Goal: Task Accomplishment & Management: Manage account settings

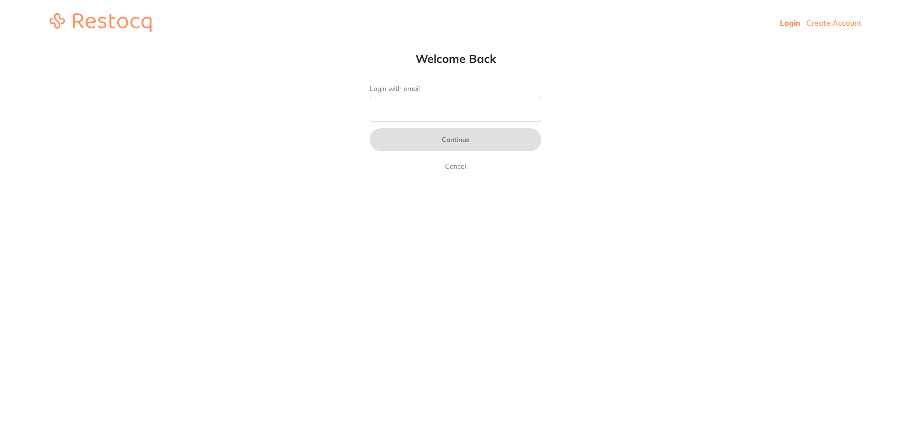
click at [422, 111] on input "Login with email" at bounding box center [456, 109] width 172 height 25
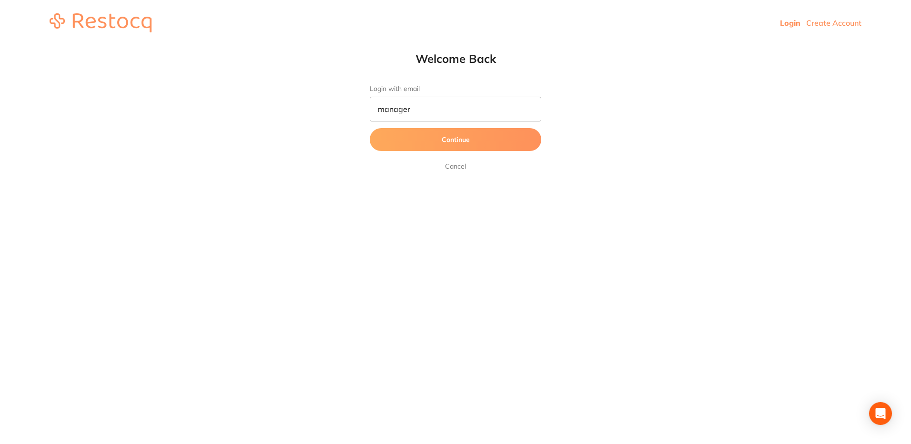
type input "[EMAIL_ADDRESS][DOMAIN_NAME]"
click at [464, 143] on button "Continue" at bounding box center [456, 139] width 172 height 23
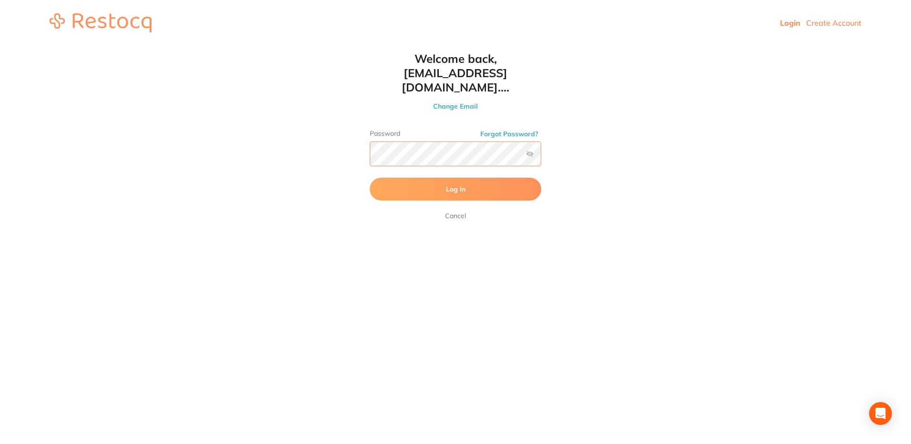
click at [370, 178] on button "Log In" at bounding box center [456, 189] width 172 height 23
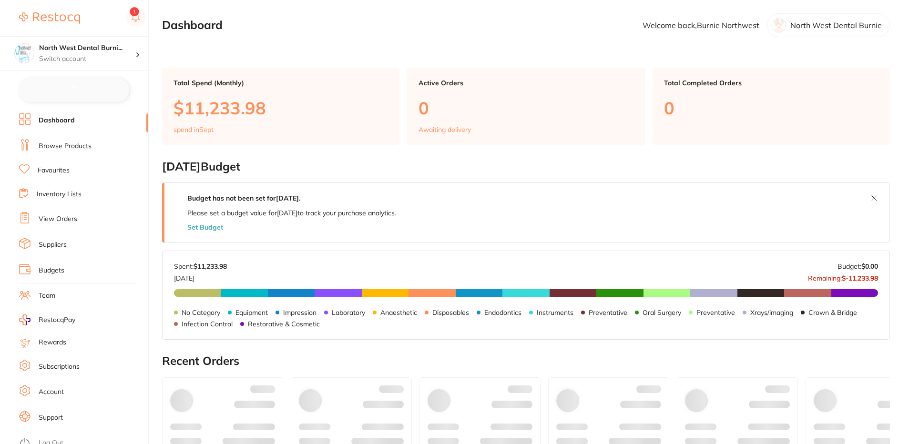
checkbox input "false"
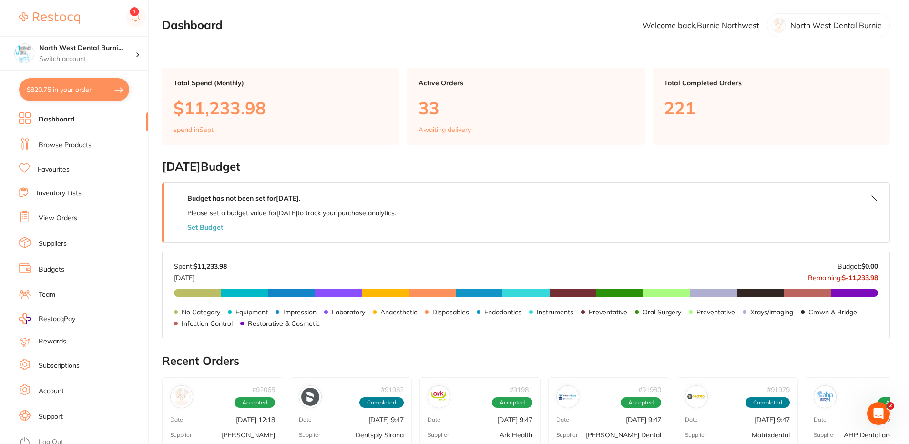
click at [80, 222] on li "View Orders" at bounding box center [83, 218] width 129 height 14
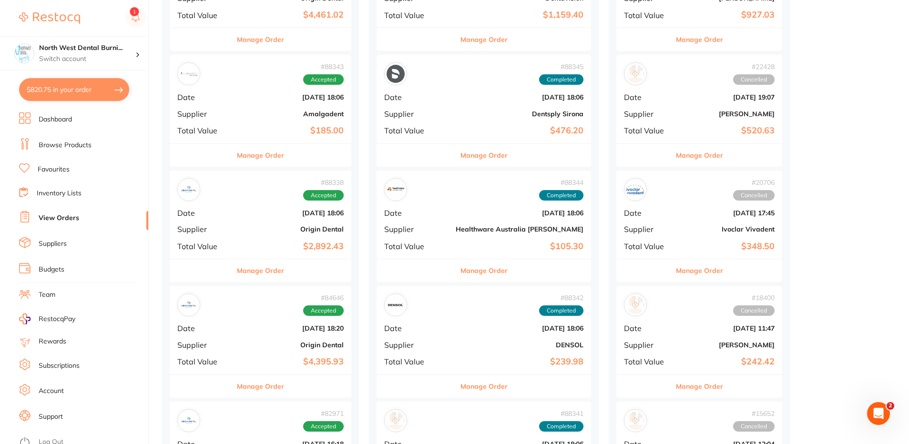
scroll to position [620, 0]
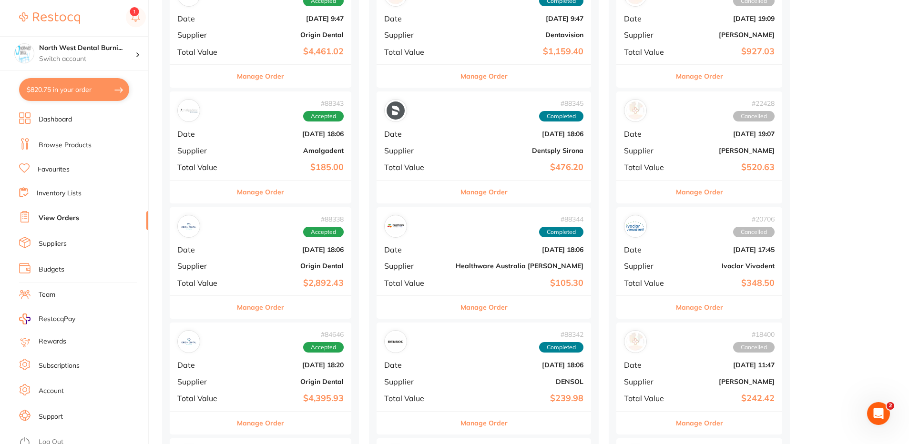
click at [274, 248] on b "[DATE] 18:06" at bounding box center [291, 250] width 106 height 8
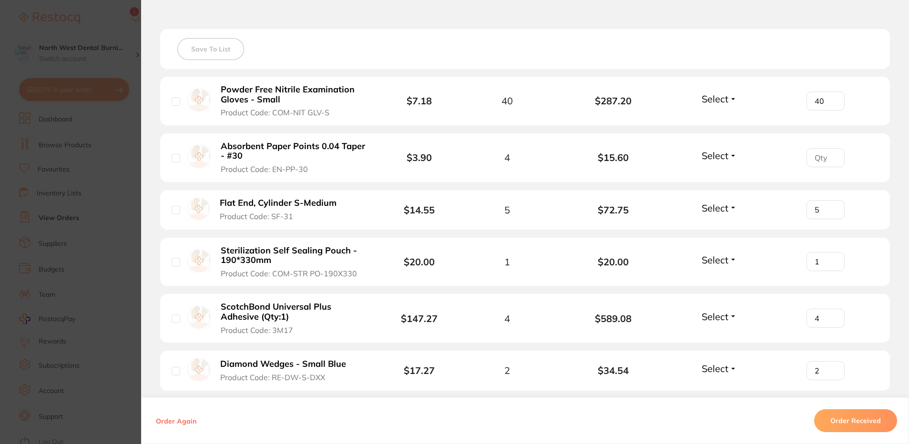
scroll to position [429, 0]
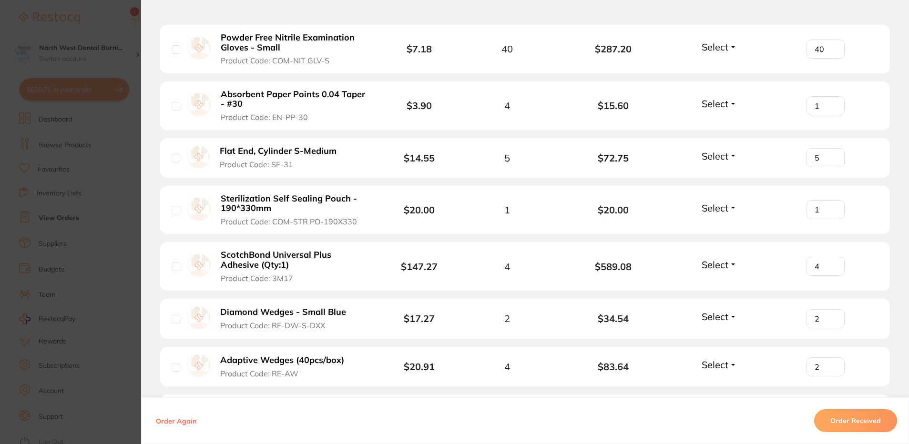
click at [829, 103] on input "1" at bounding box center [825, 105] width 38 height 19
click at [829, 103] on input "2" at bounding box center [825, 105] width 38 height 19
click at [829, 103] on input "3" at bounding box center [825, 105] width 38 height 19
type input "4"
click at [829, 103] on input "4" at bounding box center [825, 105] width 38 height 19
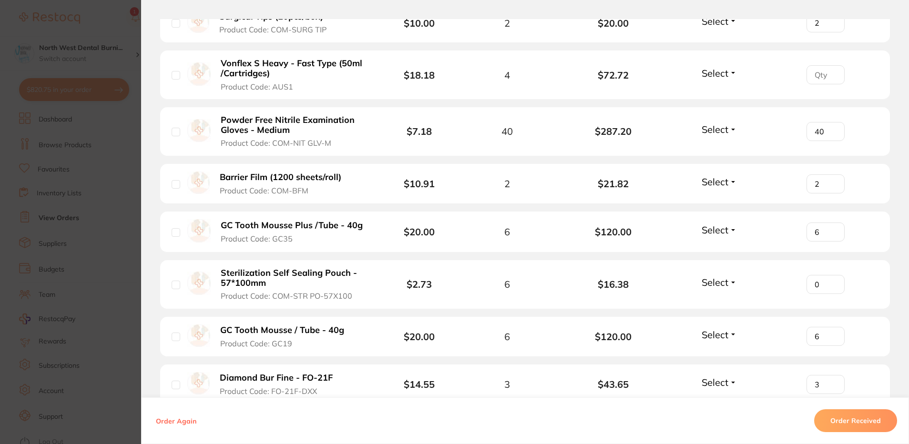
scroll to position [1049, 0]
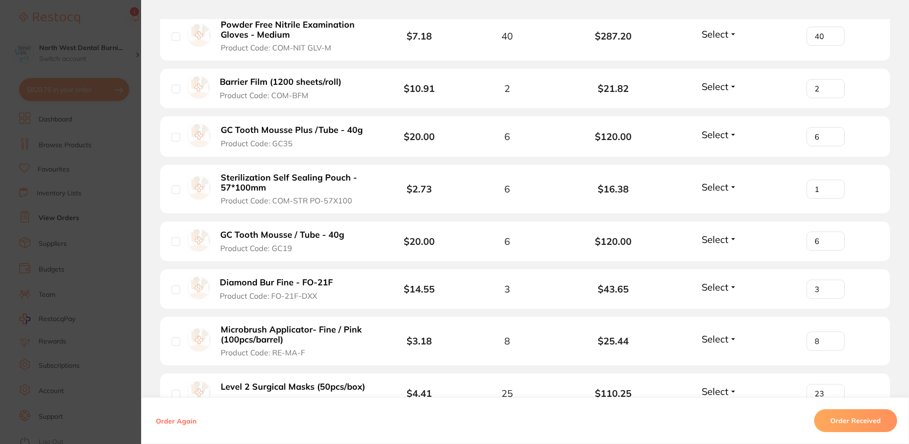
click at [831, 185] on input "1" at bounding box center [825, 189] width 38 height 19
click at [831, 185] on input "2" at bounding box center [825, 189] width 38 height 19
click at [831, 185] on input "3" at bounding box center [825, 189] width 38 height 19
click at [831, 185] on input "4" at bounding box center [825, 189] width 38 height 19
click at [831, 185] on input "5" at bounding box center [825, 189] width 38 height 19
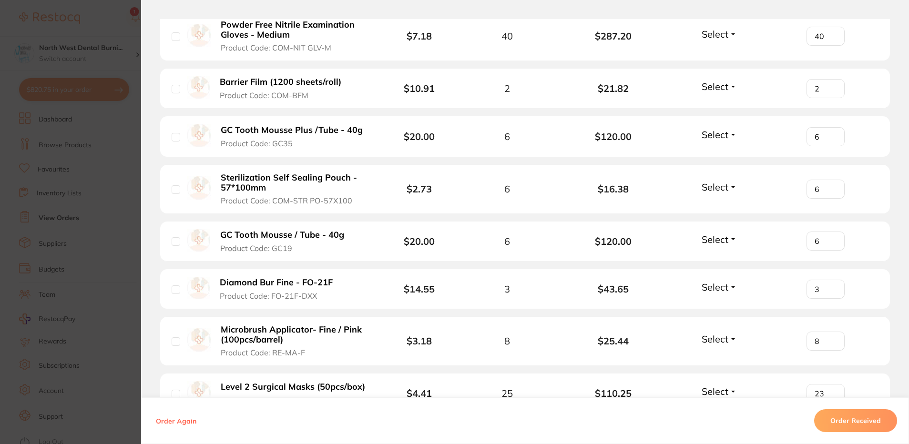
type input "6"
click at [831, 185] on input "6" at bounding box center [825, 189] width 38 height 19
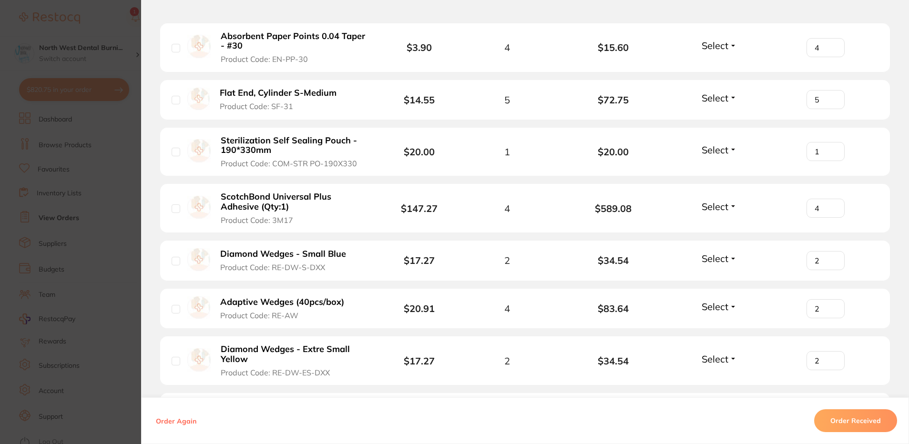
scroll to position [485, 0]
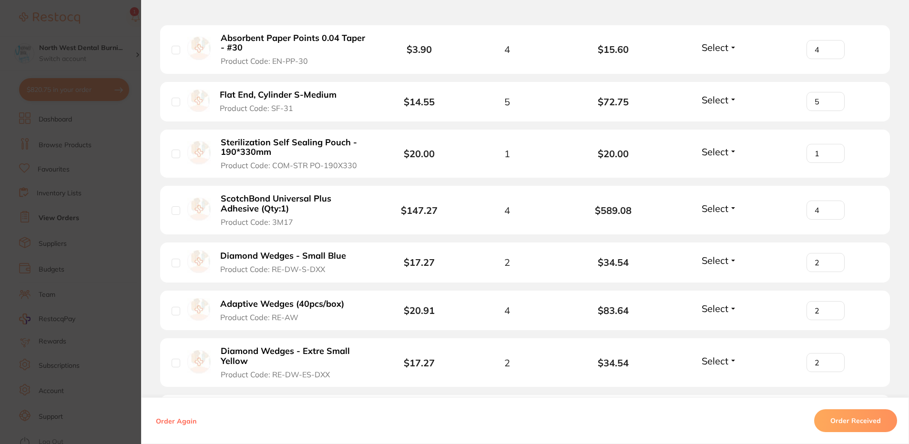
click at [113, 151] on section "Order ID: Restocq- 88338 Order Information Accepted Order Order Date [DATE] 18:…" at bounding box center [454, 222] width 909 height 444
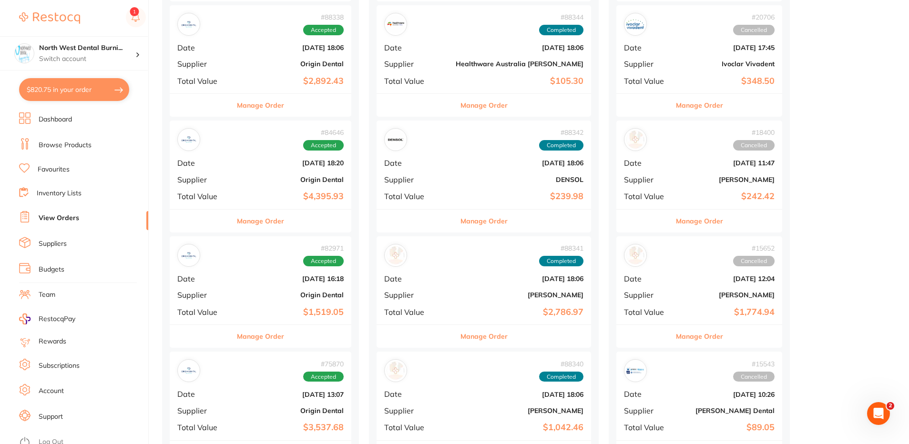
scroll to position [858, 0]
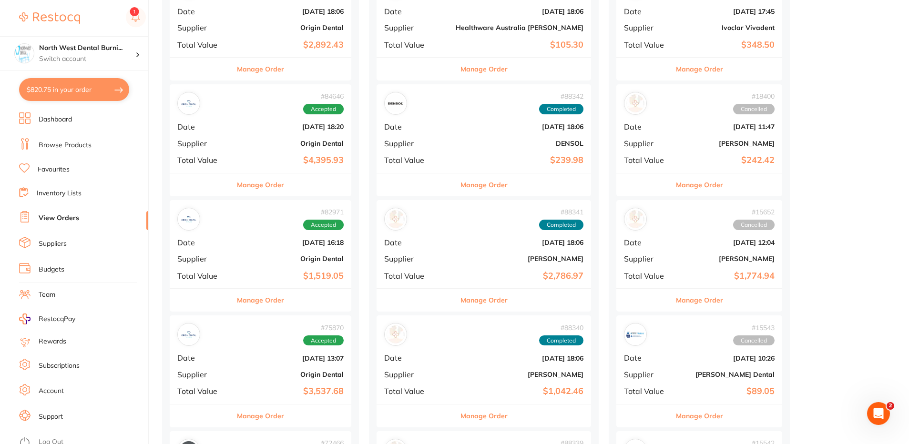
click at [260, 147] on b "Origin Dental" at bounding box center [291, 144] width 106 height 8
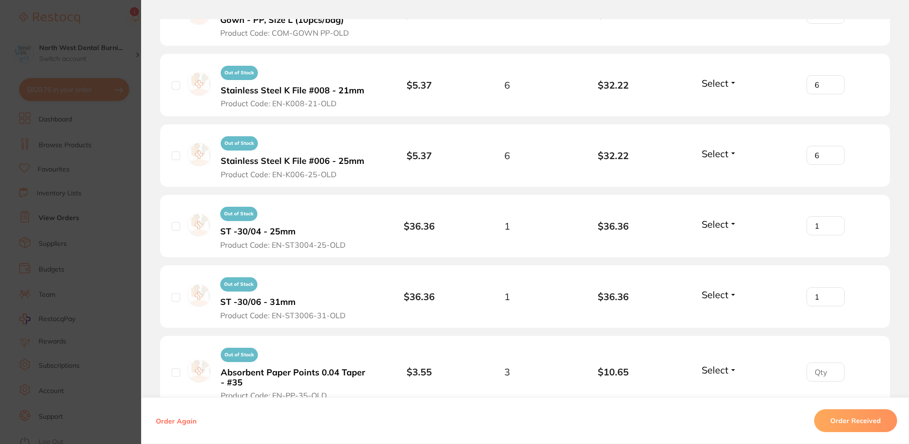
scroll to position [2526, 0]
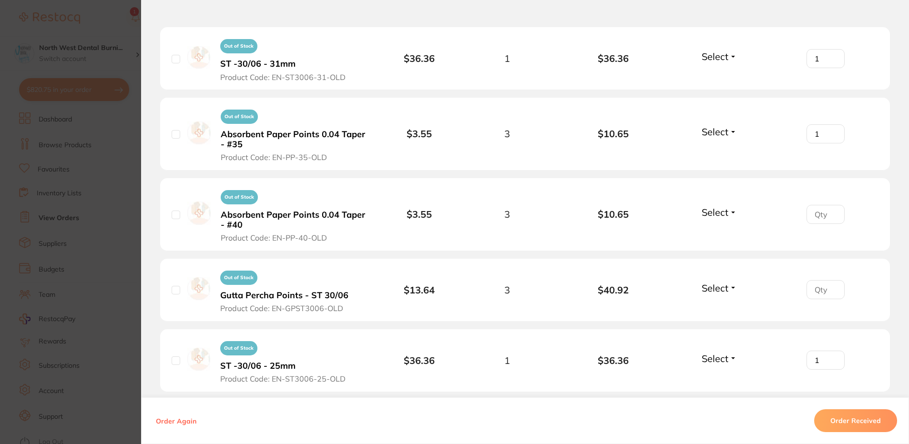
click at [831, 124] on input "1" at bounding box center [825, 133] width 38 height 19
click at [831, 124] on input "2" at bounding box center [825, 133] width 38 height 19
type input "3"
click at [831, 124] on input "3" at bounding box center [825, 133] width 38 height 19
click at [831, 205] on input "1" at bounding box center [825, 214] width 38 height 19
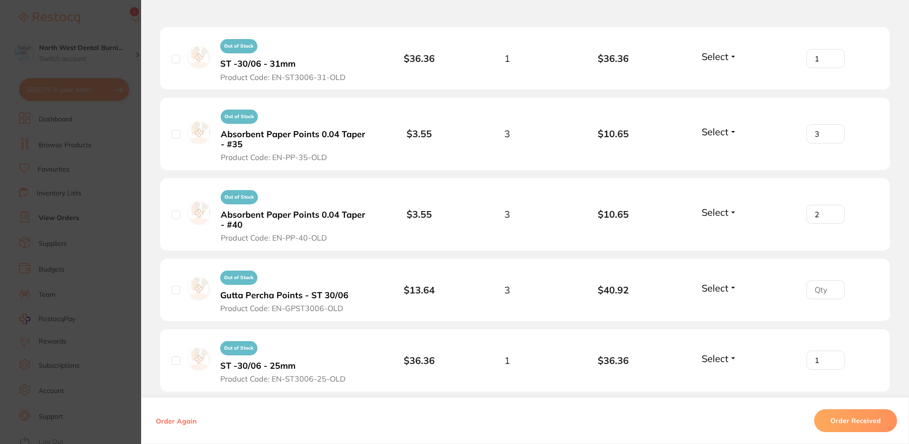
click at [831, 205] on input "2" at bounding box center [825, 214] width 38 height 19
type input "3"
click at [831, 205] on input "3" at bounding box center [825, 214] width 38 height 19
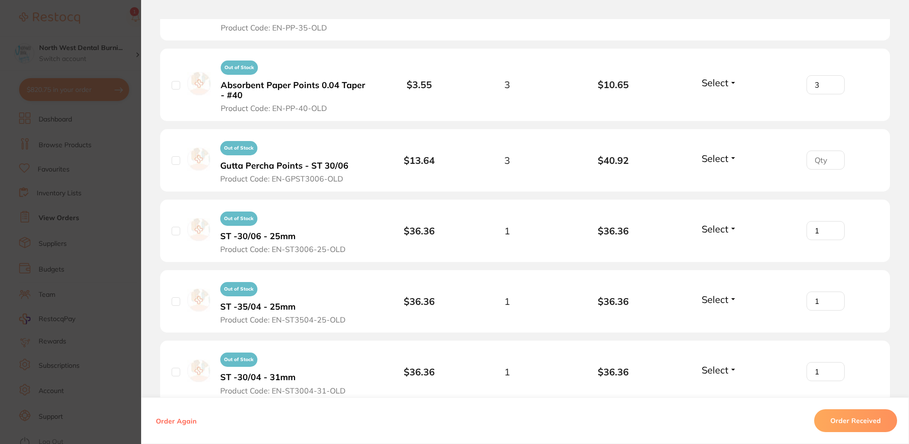
scroll to position [2669, 0]
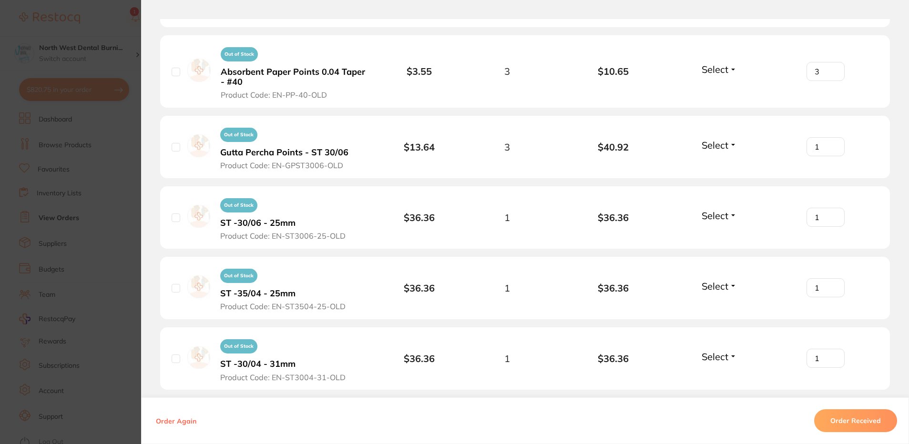
click at [832, 137] on input "1" at bounding box center [825, 146] width 38 height 19
click at [832, 137] on input "2" at bounding box center [825, 146] width 38 height 19
type input "3"
click at [832, 137] on input "3" at bounding box center [825, 146] width 38 height 19
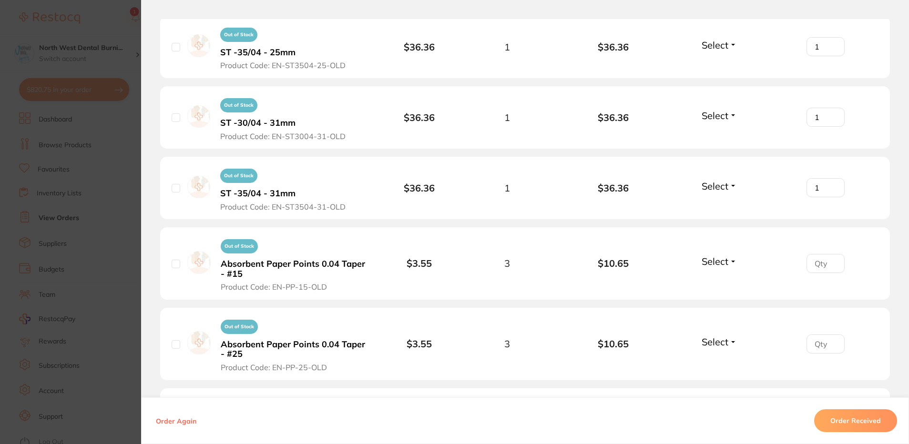
scroll to position [3003, 0]
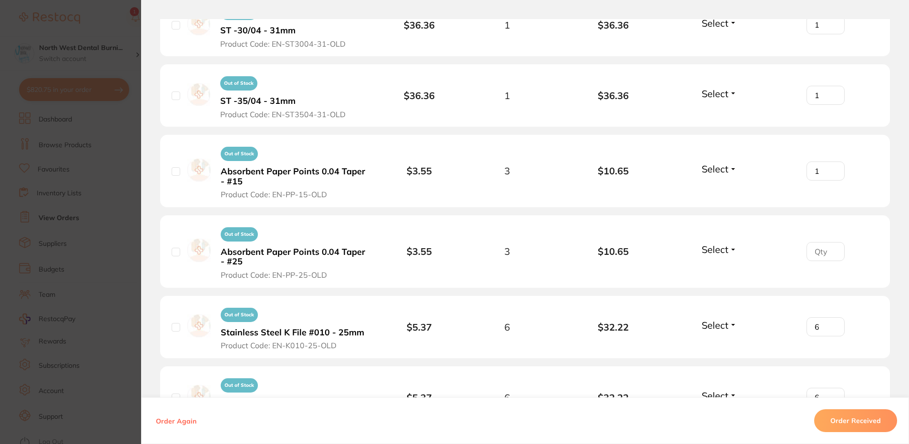
click at [831, 162] on input "1" at bounding box center [825, 171] width 38 height 19
click at [831, 162] on input "2" at bounding box center [825, 171] width 38 height 19
type input "3"
click at [831, 162] on input "3" at bounding box center [825, 171] width 38 height 19
click at [830, 242] on input "1" at bounding box center [825, 251] width 38 height 19
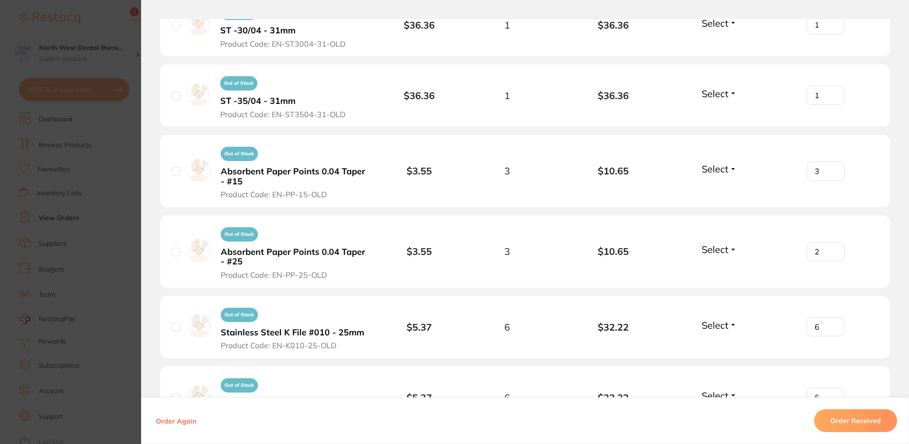
click at [830, 242] on input "2" at bounding box center [825, 251] width 38 height 19
type input "3"
click at [830, 242] on input "3" at bounding box center [825, 251] width 38 height 19
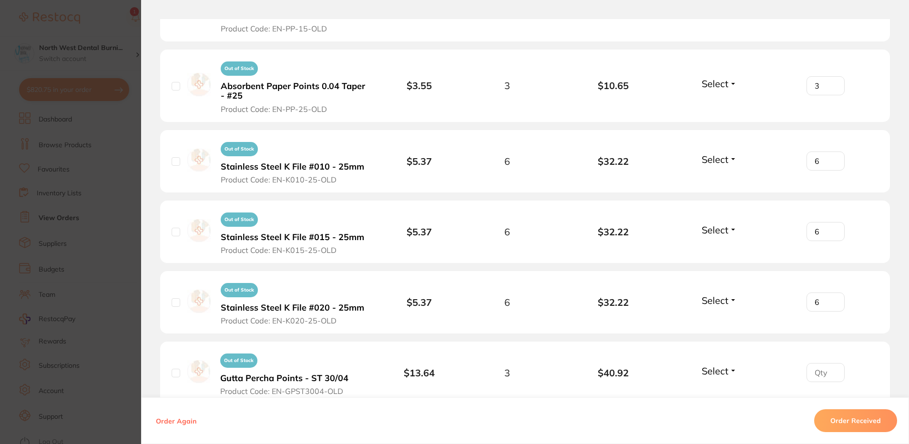
scroll to position [3264, 0]
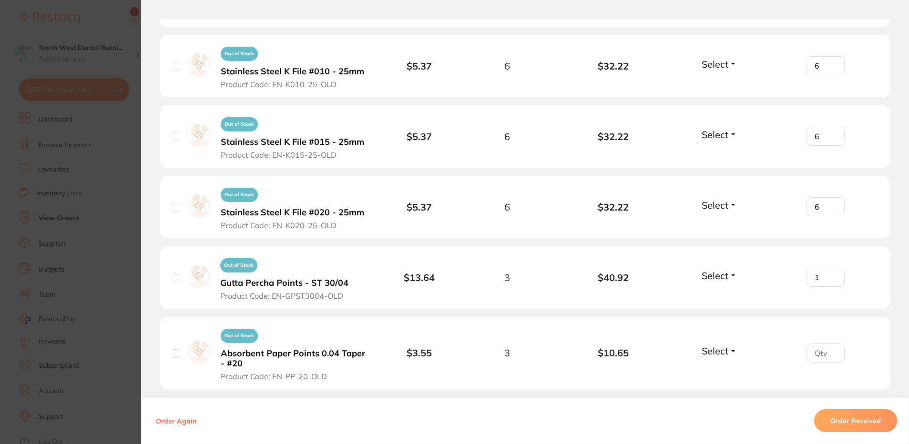
click at [830, 268] on input "1" at bounding box center [825, 277] width 38 height 19
click at [830, 268] on input "2" at bounding box center [825, 277] width 38 height 19
type input "3"
click at [830, 268] on input "3" at bounding box center [825, 277] width 38 height 19
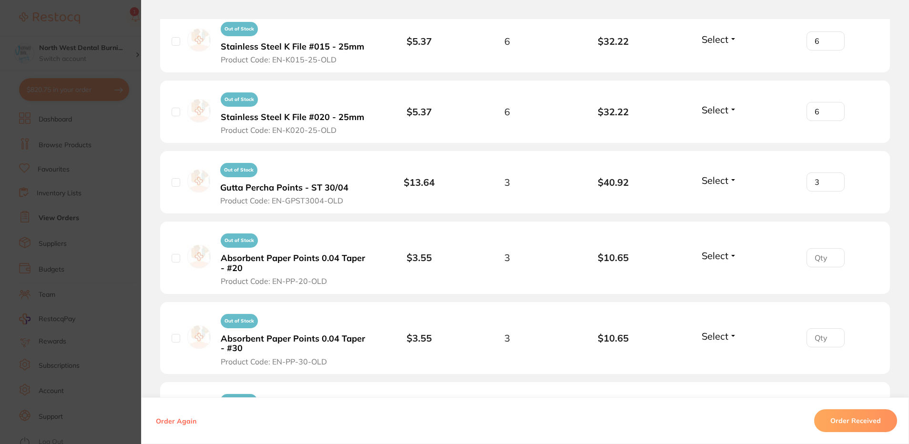
scroll to position [3407, 0]
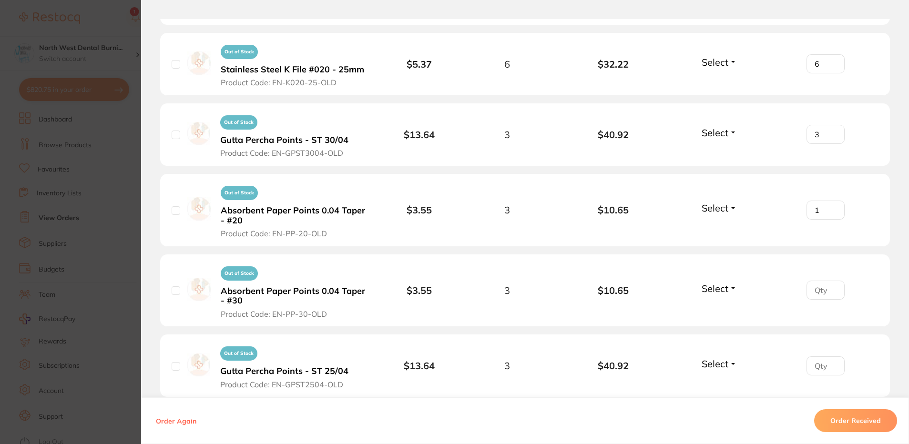
click at [833, 201] on input "1" at bounding box center [825, 210] width 38 height 19
click at [833, 201] on input "2" at bounding box center [825, 210] width 38 height 19
type input "3"
click at [833, 201] on input "3" at bounding box center [825, 210] width 38 height 19
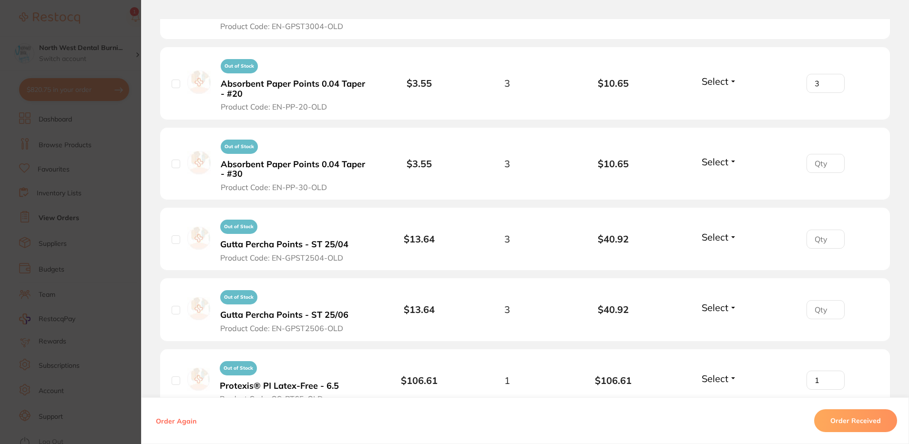
scroll to position [3550, 0]
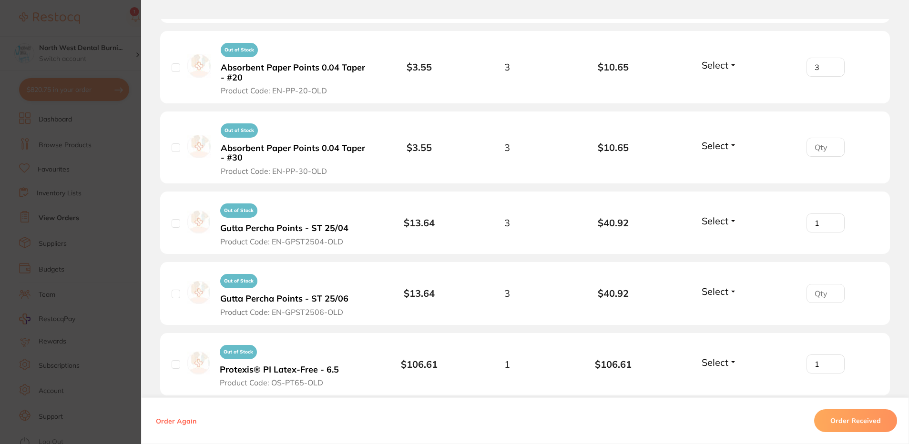
click at [833, 214] on input "1" at bounding box center [825, 223] width 38 height 19
click at [833, 214] on input "2" at bounding box center [825, 223] width 38 height 19
type input "3"
click at [833, 214] on input "3" at bounding box center [825, 223] width 38 height 19
click at [831, 284] on input "1" at bounding box center [825, 293] width 38 height 19
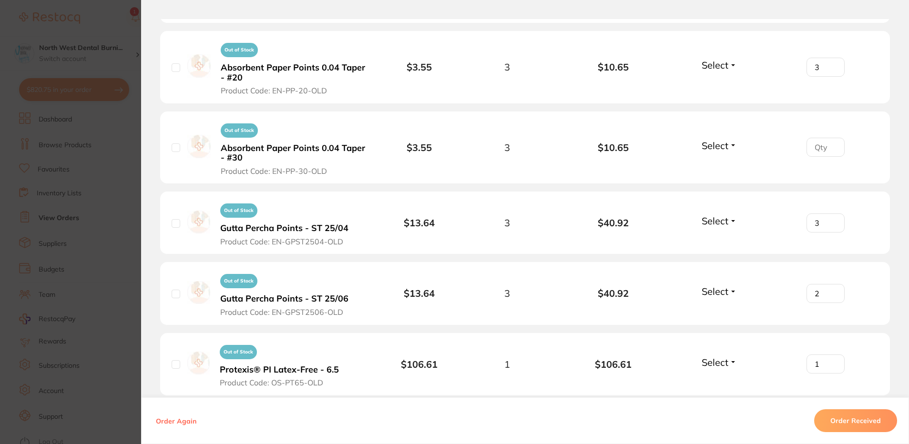
click at [831, 284] on input "2" at bounding box center [825, 293] width 38 height 19
type input "3"
click at [831, 284] on input "3" at bounding box center [825, 293] width 38 height 19
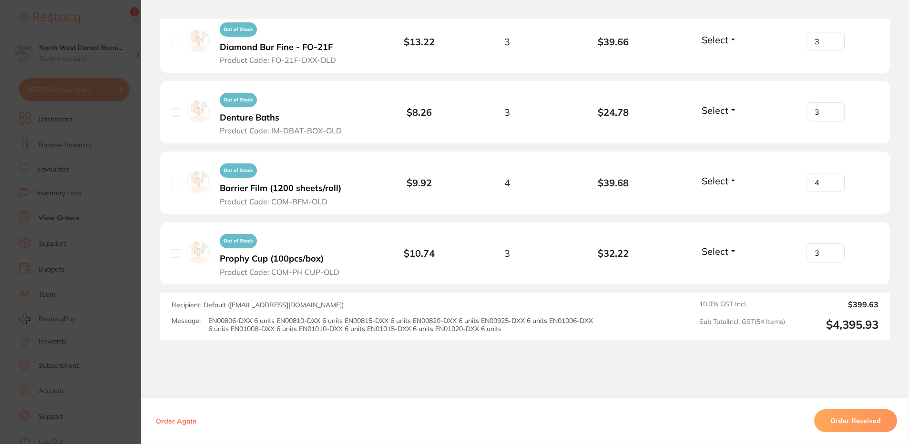
scroll to position [4217, 0]
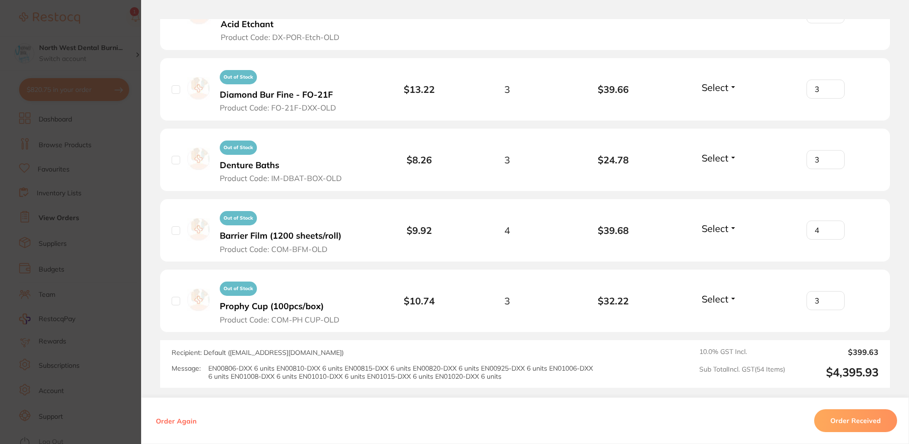
click at [844, 416] on button "Order Received" at bounding box center [855, 420] width 83 height 23
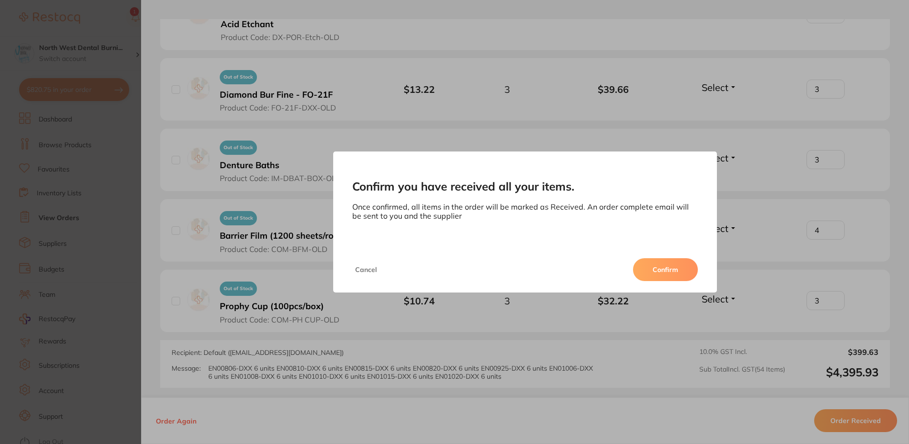
click at [648, 266] on button "Confirm" at bounding box center [665, 269] width 65 height 23
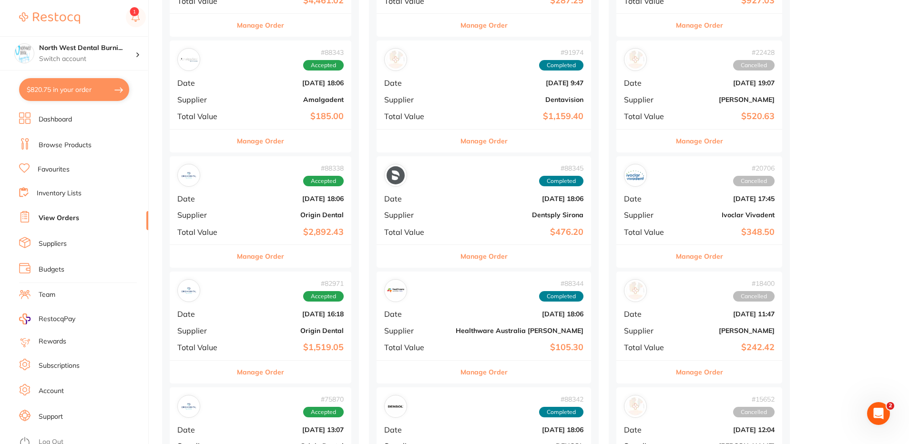
scroll to position [572, 0]
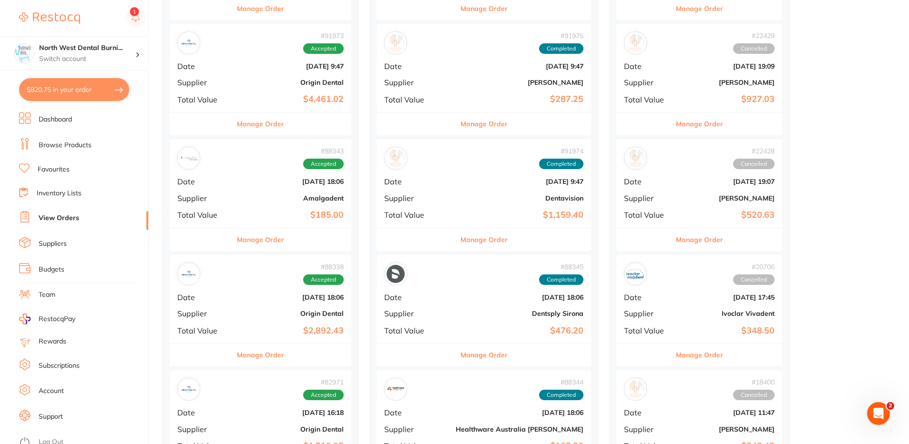
click at [305, 295] on b "[DATE] 18:06" at bounding box center [291, 298] width 106 height 8
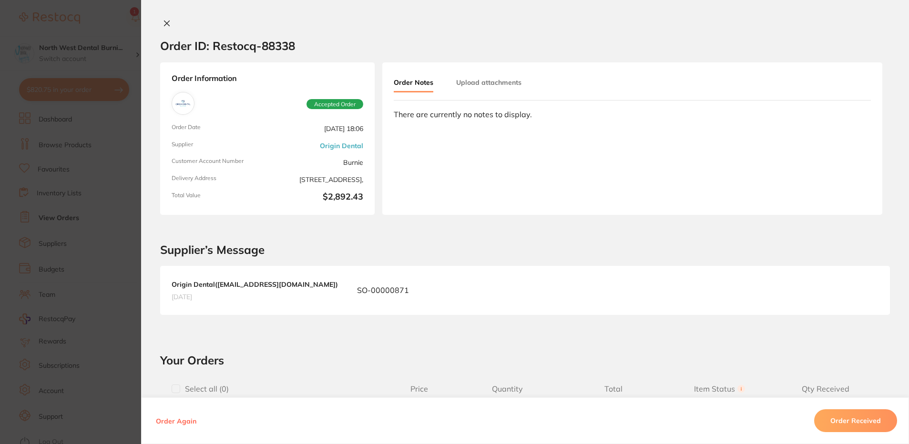
type input "6"
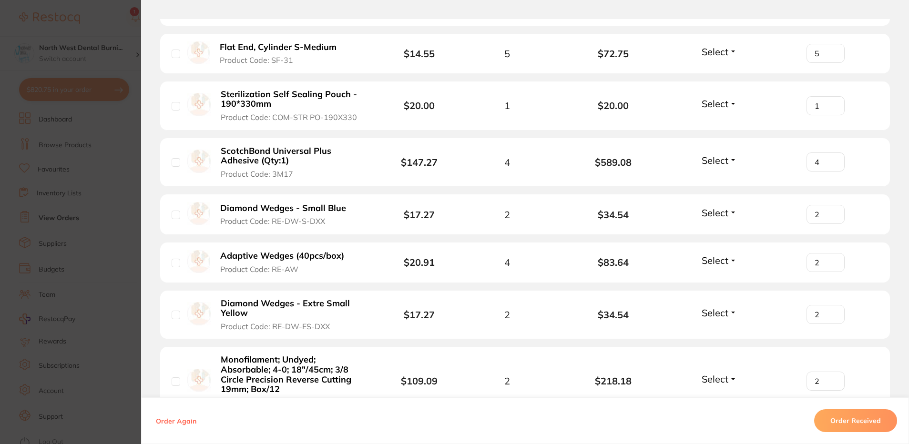
scroll to position [524, 0]
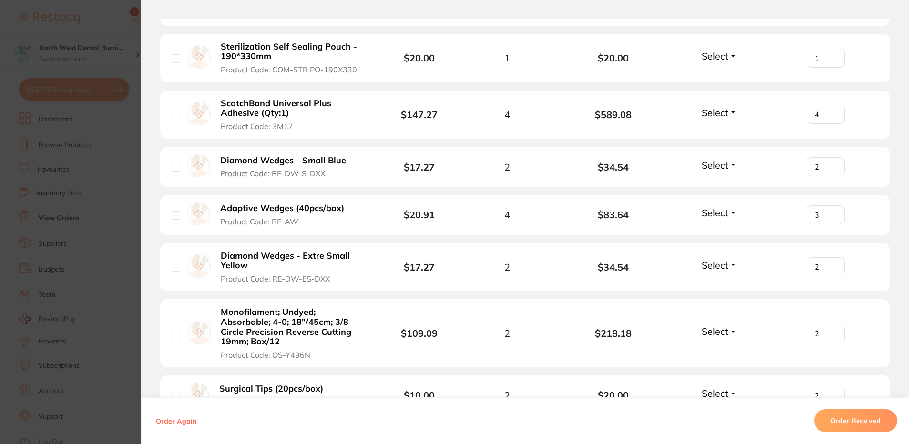
click at [830, 213] on input "3" at bounding box center [825, 214] width 38 height 19
type input "4"
click at [830, 213] on input "4" at bounding box center [825, 214] width 38 height 19
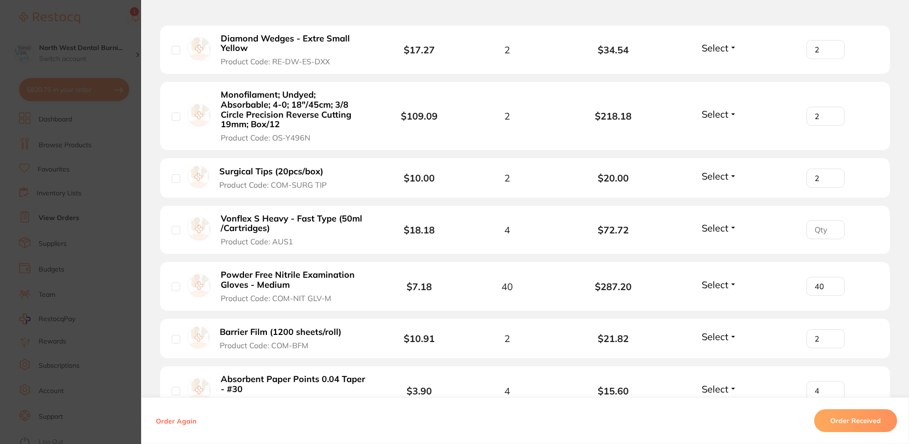
scroll to position [810, 0]
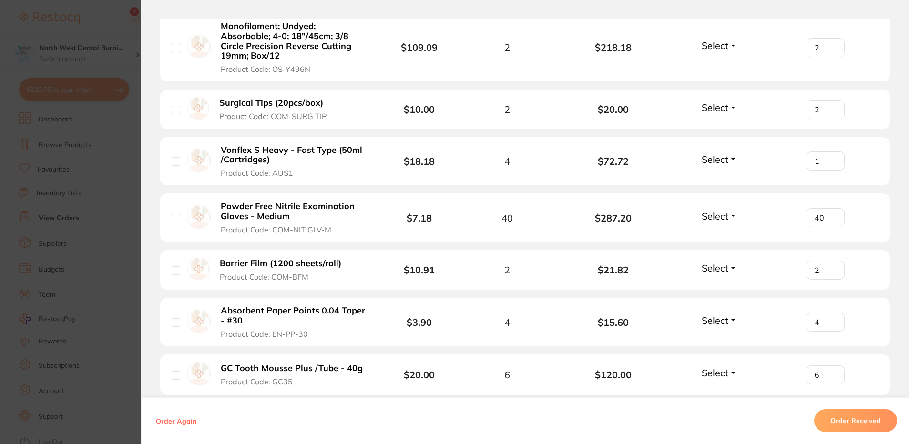
click at [830, 159] on input "1" at bounding box center [825, 161] width 38 height 19
click at [830, 159] on input "2" at bounding box center [825, 161] width 38 height 19
click at [830, 159] on input "3" at bounding box center [825, 161] width 38 height 19
type input "4"
click at [830, 159] on input "4" at bounding box center [825, 161] width 38 height 19
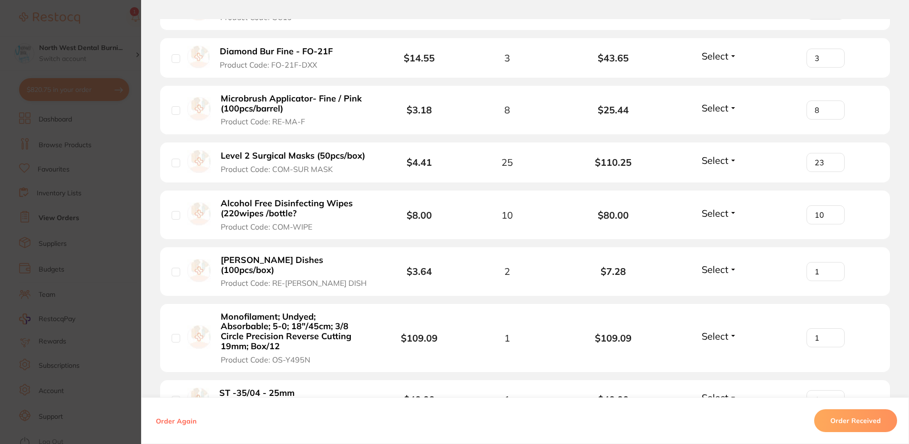
scroll to position [1287, 0]
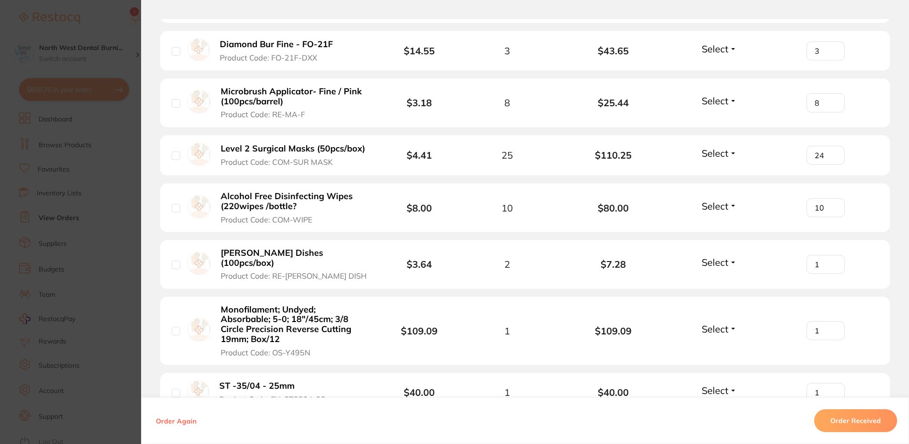
click at [831, 152] on input "24" at bounding box center [825, 155] width 38 height 19
type input "25"
click at [831, 152] on input "25" at bounding box center [825, 155] width 38 height 19
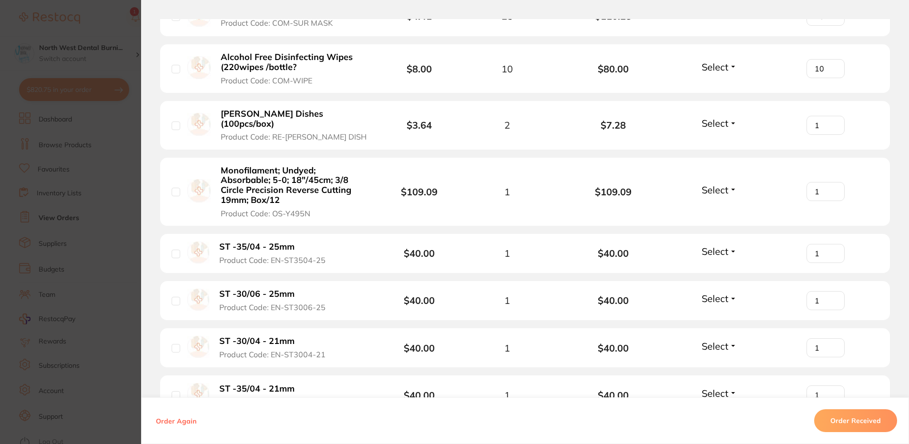
scroll to position [1430, 0]
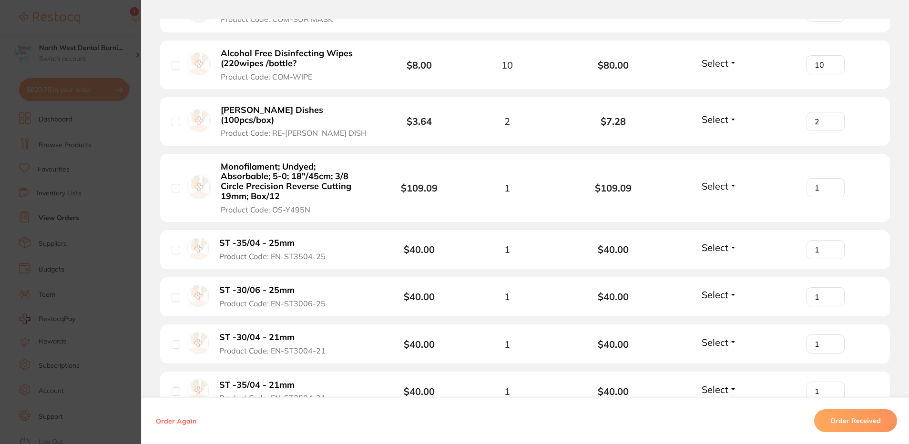
type input "2"
click at [831, 114] on input "2" at bounding box center [825, 121] width 38 height 19
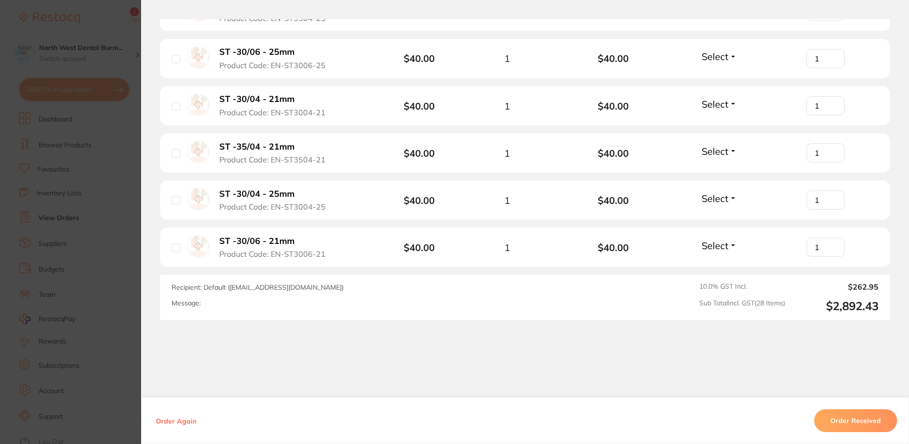
scroll to position [1677, 0]
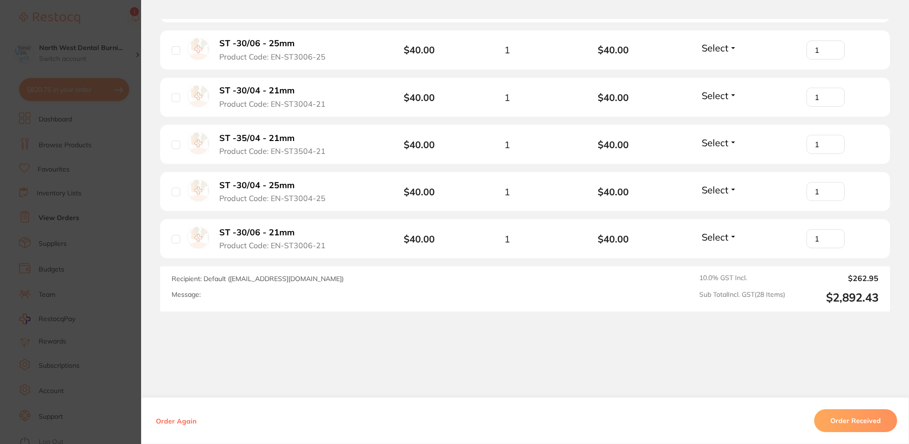
drag, startPoint x: 866, startPoint y: 422, endPoint x: 784, endPoint y: 352, distance: 107.5
click at [865, 419] on button "Order Received" at bounding box center [855, 420] width 83 height 23
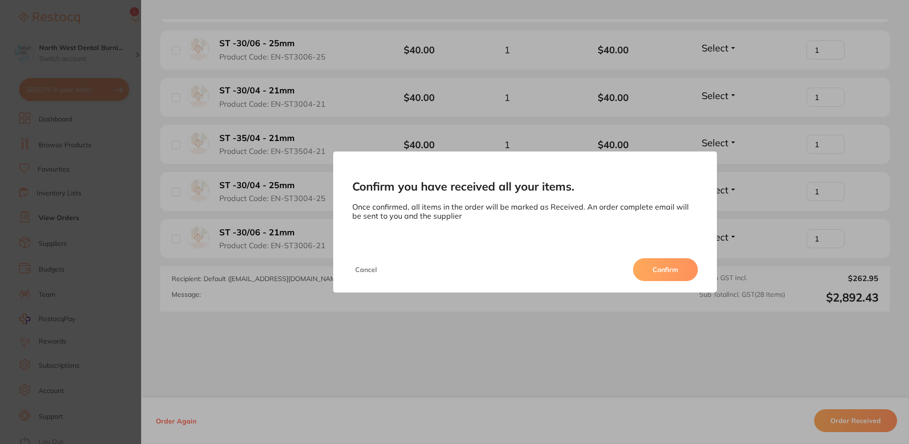
click at [663, 265] on button "Confirm" at bounding box center [665, 269] width 65 height 23
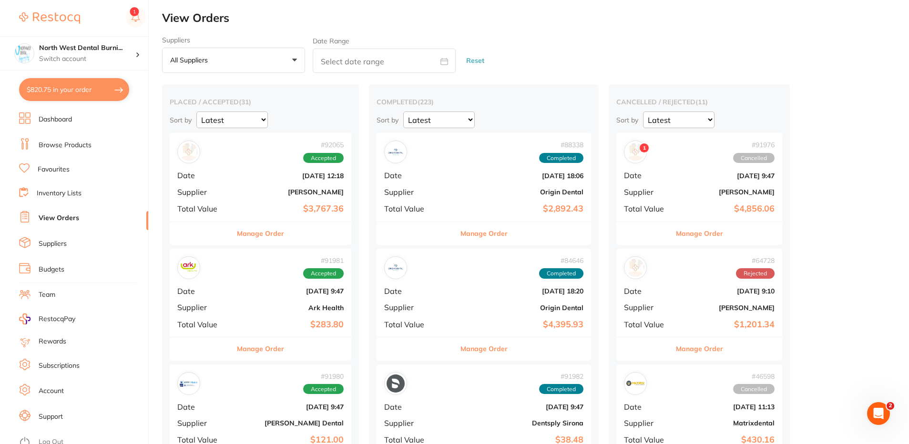
click at [281, 200] on div "# 92065 Accepted Date [DATE] 12:18 Supplier [PERSON_NAME] Total Value $3,767.36" at bounding box center [261, 177] width 182 height 88
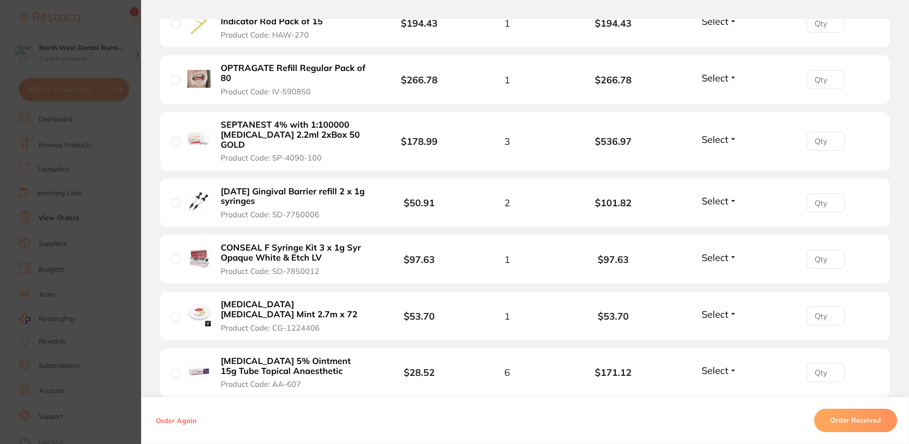
scroll to position [858, 0]
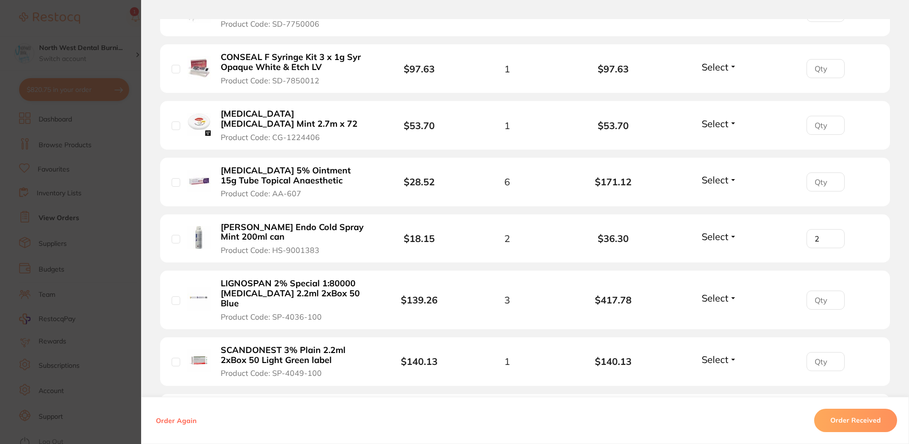
click at [50, 212] on section "Order ID: Restocq- 92065 Order Information Accepted Order Order Date [DATE] 12:…" at bounding box center [454, 222] width 909 height 444
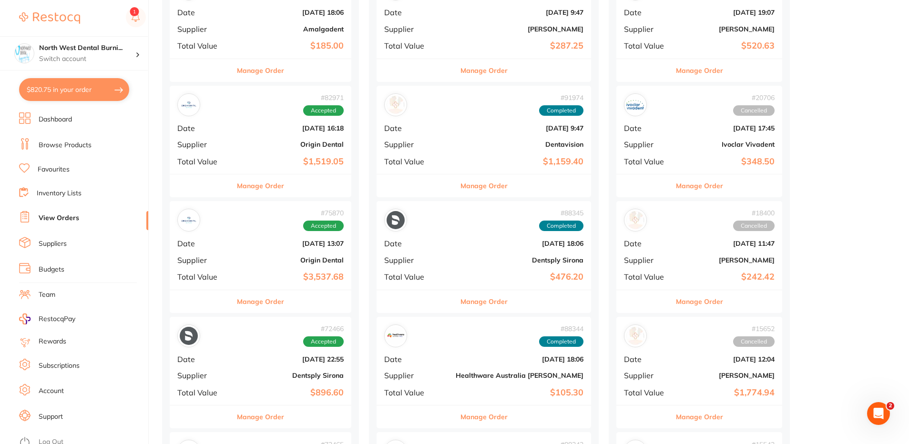
scroll to position [763, 0]
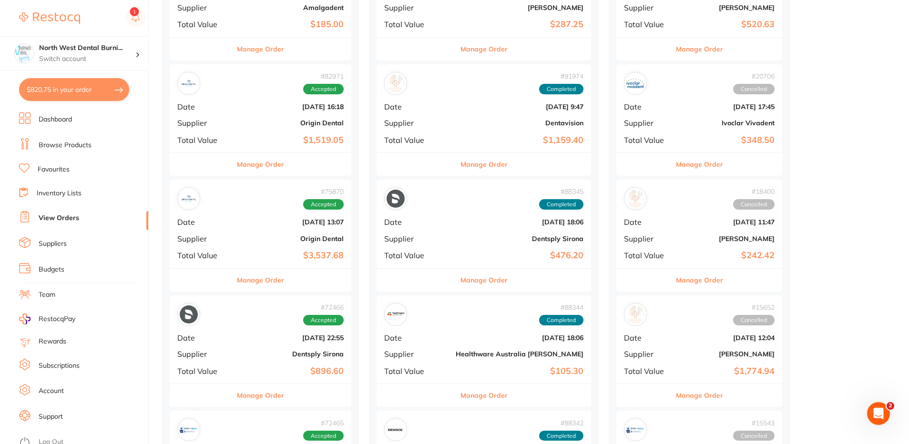
click at [274, 113] on div "# 82971 Accepted Date [DATE] 16:18 Supplier Origin Dental Total Value $1,519.05" at bounding box center [261, 108] width 182 height 88
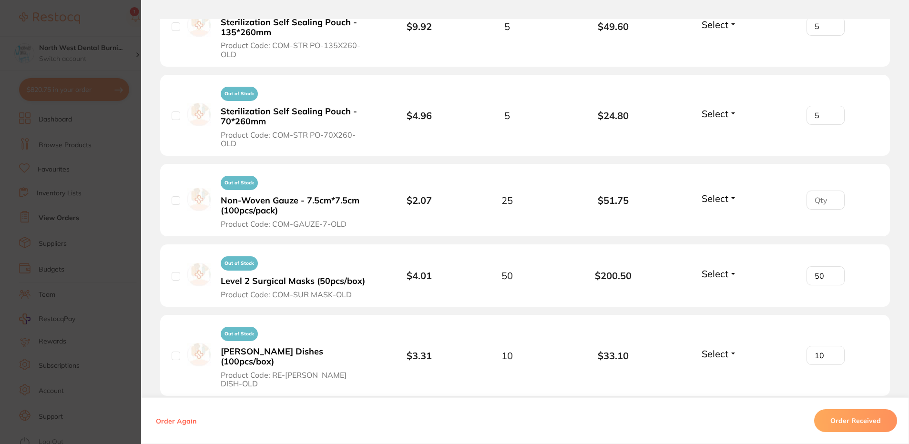
scroll to position [1001, 0]
click at [817, 191] on input "number" at bounding box center [825, 199] width 38 height 19
type input "25"
click at [637, 206] on li "Out of Stock Non-Woven Gauze - 7.5cm*7.5cm (100pcs/pack) Product Code: COM-GAUZ…" at bounding box center [525, 199] width 730 height 73
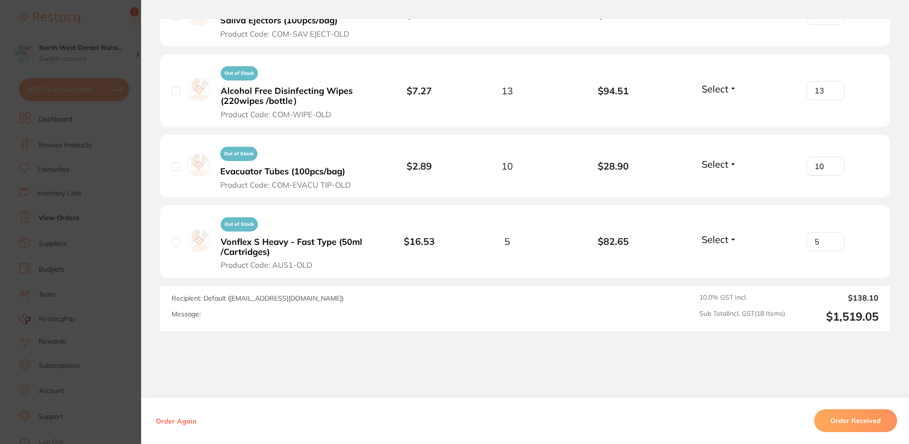
scroll to position [1572, 0]
click at [856, 414] on button "Order Received" at bounding box center [855, 420] width 83 height 23
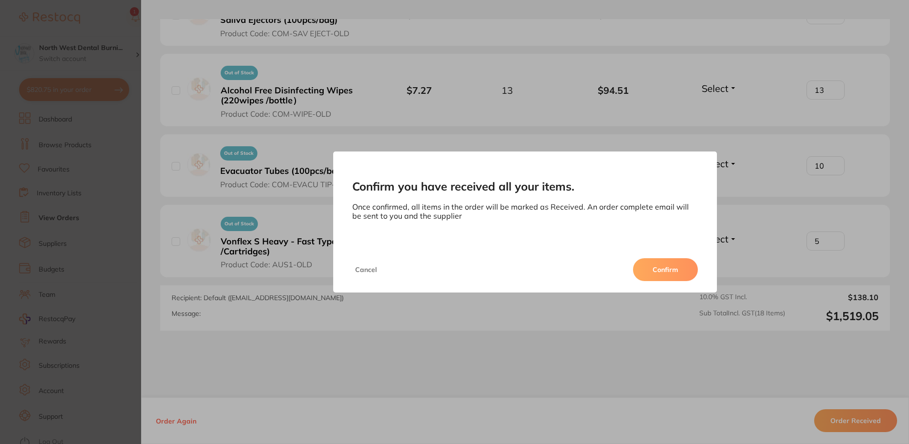
click at [660, 266] on button "Confirm" at bounding box center [665, 269] width 65 height 23
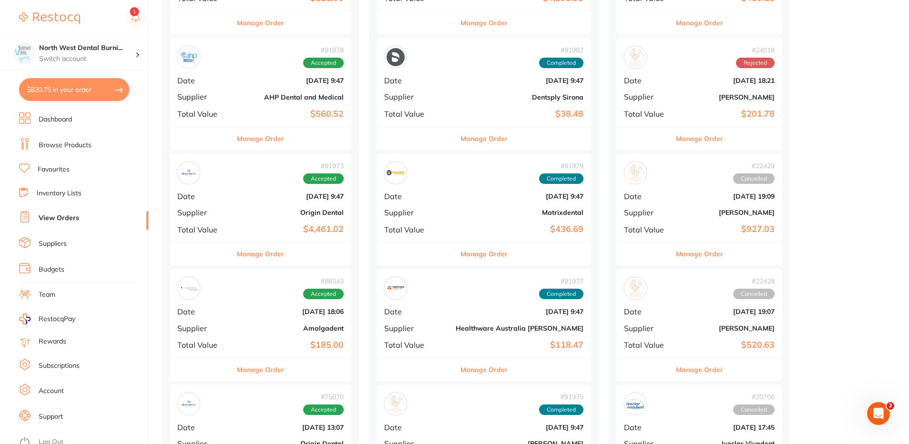
scroll to position [524, 0]
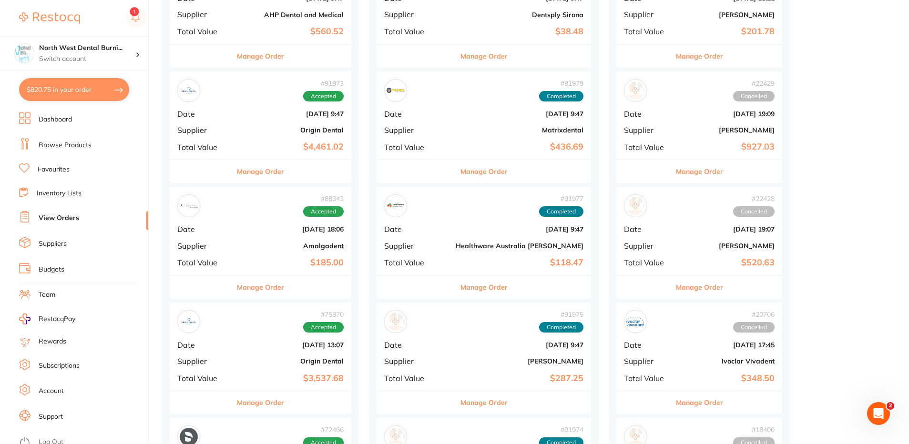
click at [277, 129] on b "Origin Dental" at bounding box center [291, 130] width 106 height 8
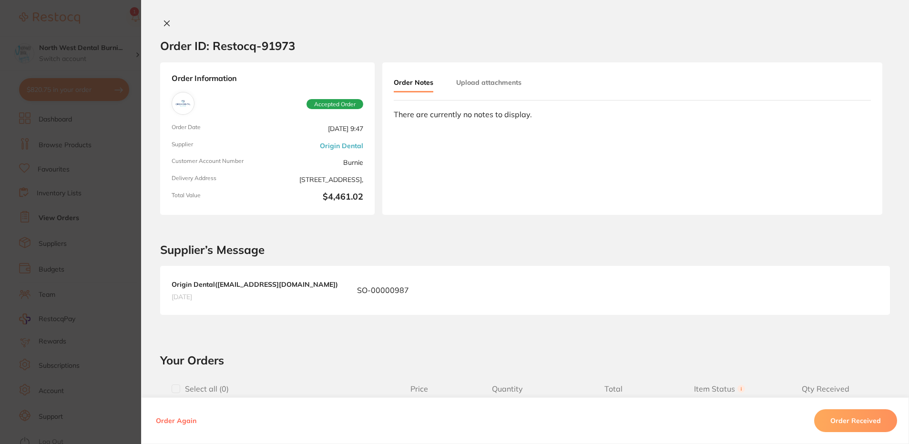
click at [78, 126] on section "Order ID: Restocq- 91973 Order Information Accepted Order Order Date [DATE] 9:4…" at bounding box center [454, 222] width 909 height 444
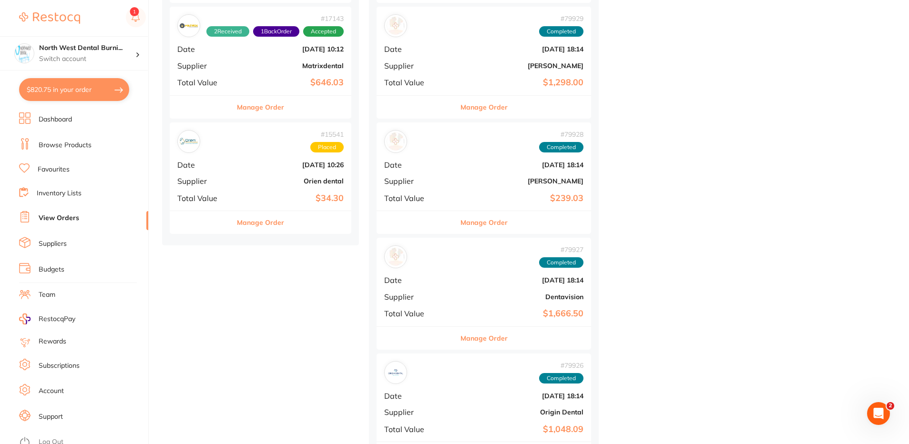
scroll to position [3365, 0]
